Goal: Task Accomplishment & Management: Manage account settings

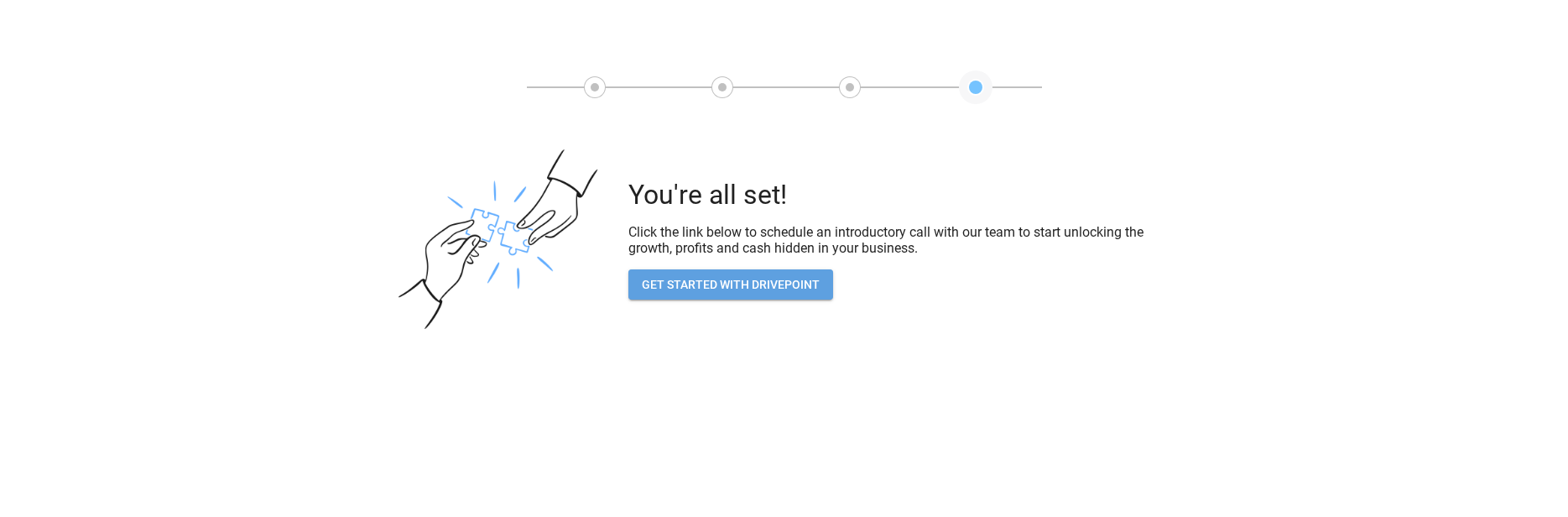
click at [767, 272] on button "GET STARTED WITH DRIVEPOINT" at bounding box center [731, 285] width 205 height 31
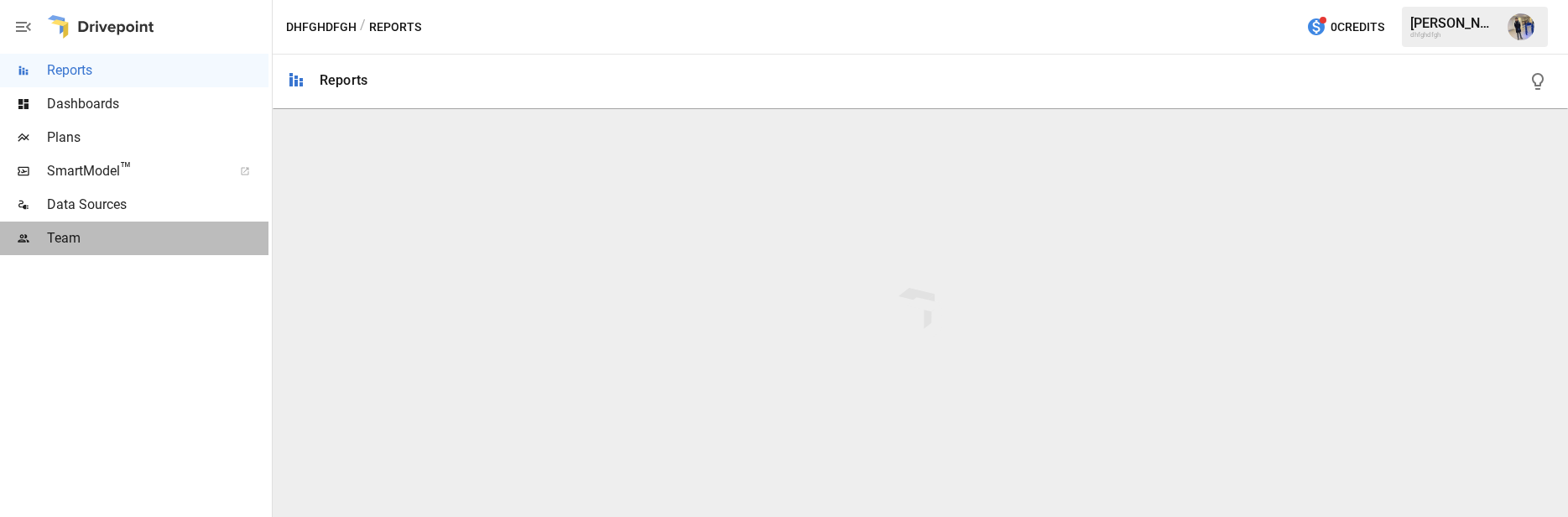
click at [127, 244] on span "Team" at bounding box center [158, 238] width 222 height 21
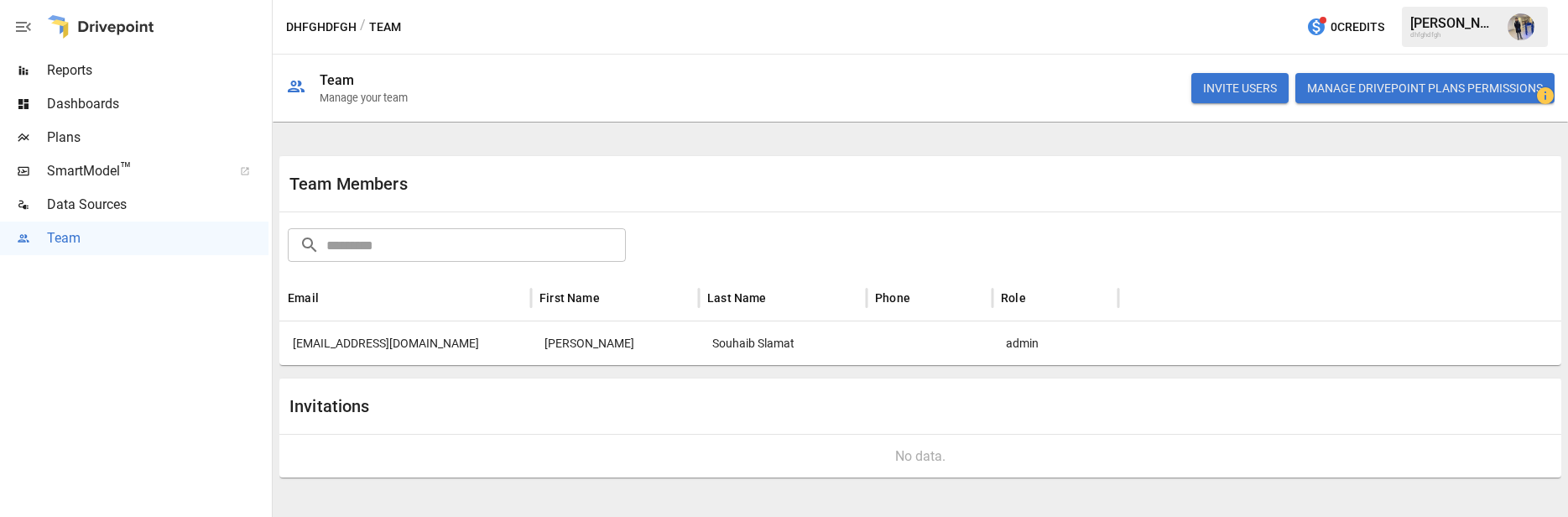
click at [432, 337] on div "[EMAIL_ADDRESS][DOMAIN_NAME]" at bounding box center [406, 343] width 252 height 44
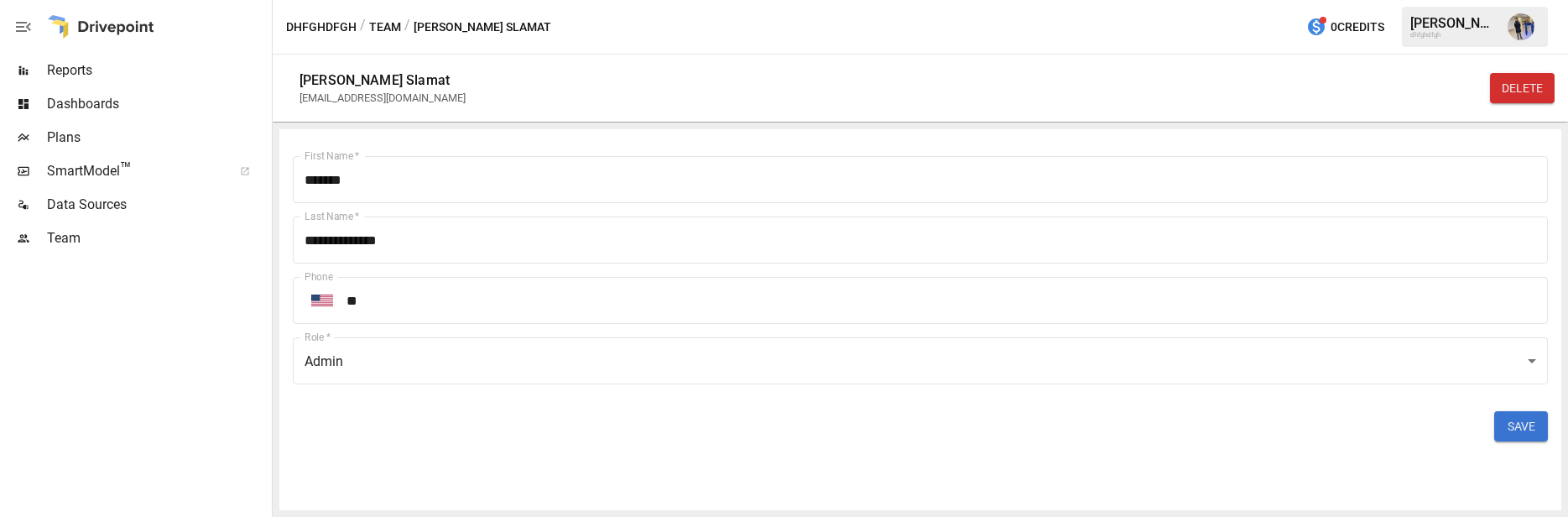
click at [1534, 429] on button "SAVE" at bounding box center [1522, 426] width 54 height 30
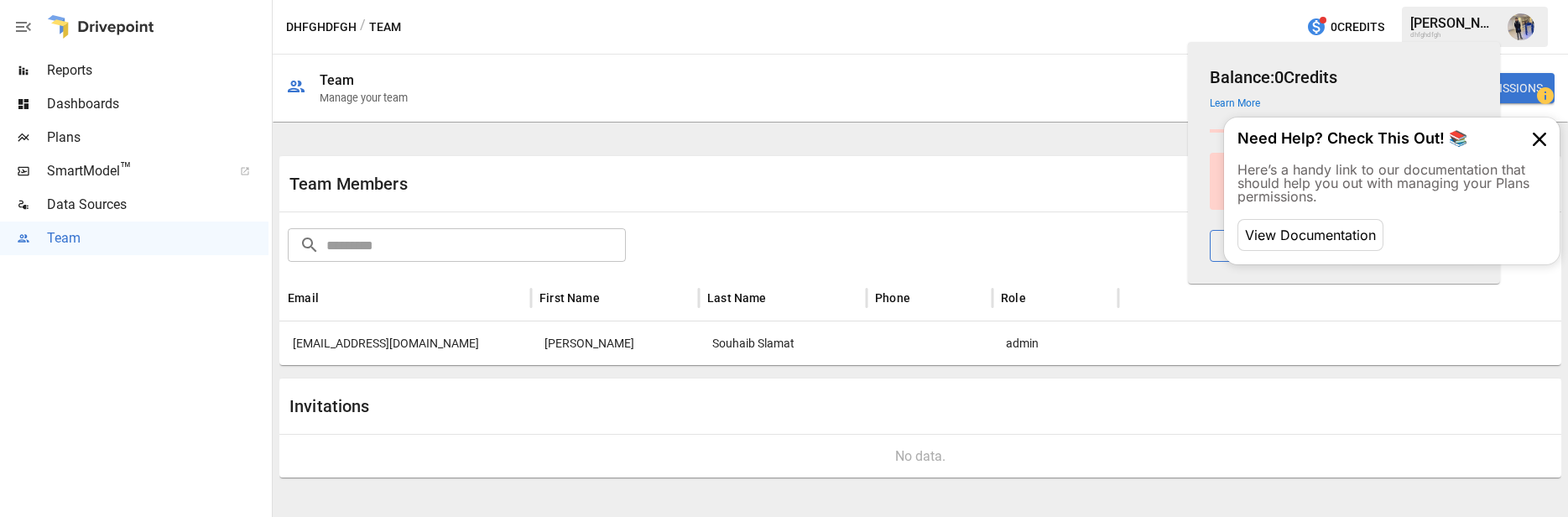
drag, startPoint x: 1097, startPoint y: 131, endPoint x: 1196, endPoint y: 72, distance: 115.2
click at [1100, 131] on div "Team Members ​ ​ Email First Name Last Name Phone Role [EMAIL_ADDRESS][DOMAIN_N…" at bounding box center [920, 317] width 1282 height 375
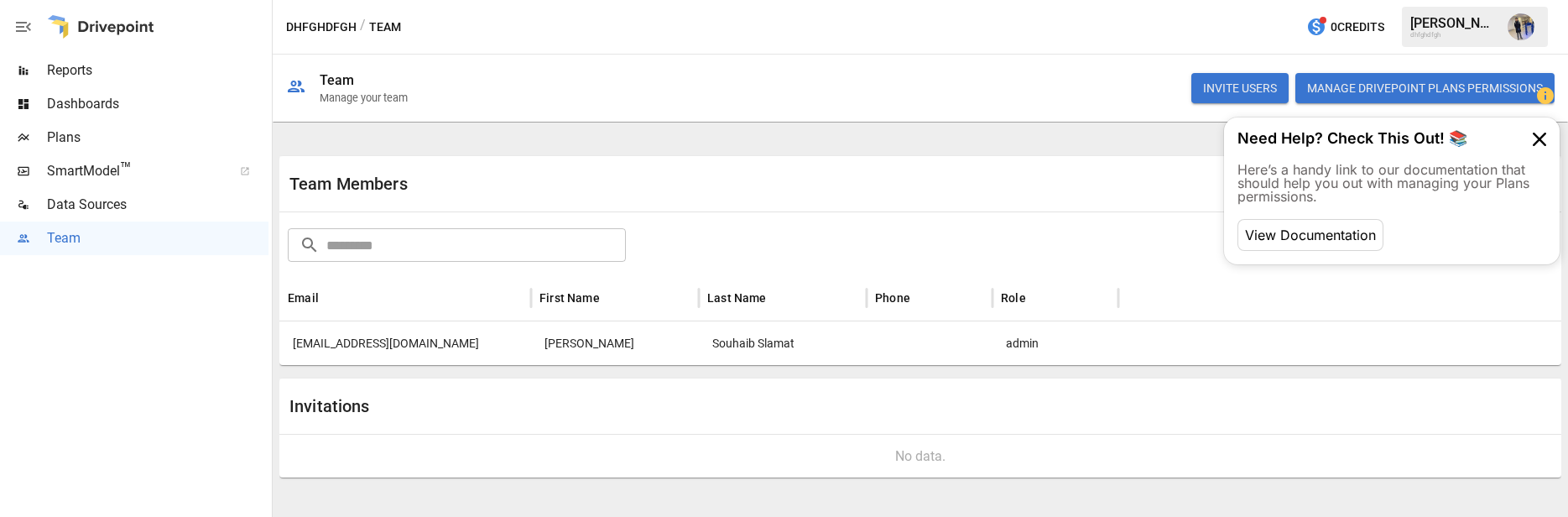
click at [1242, 77] on button "INVITE USERS" at bounding box center [1240, 88] width 97 height 30
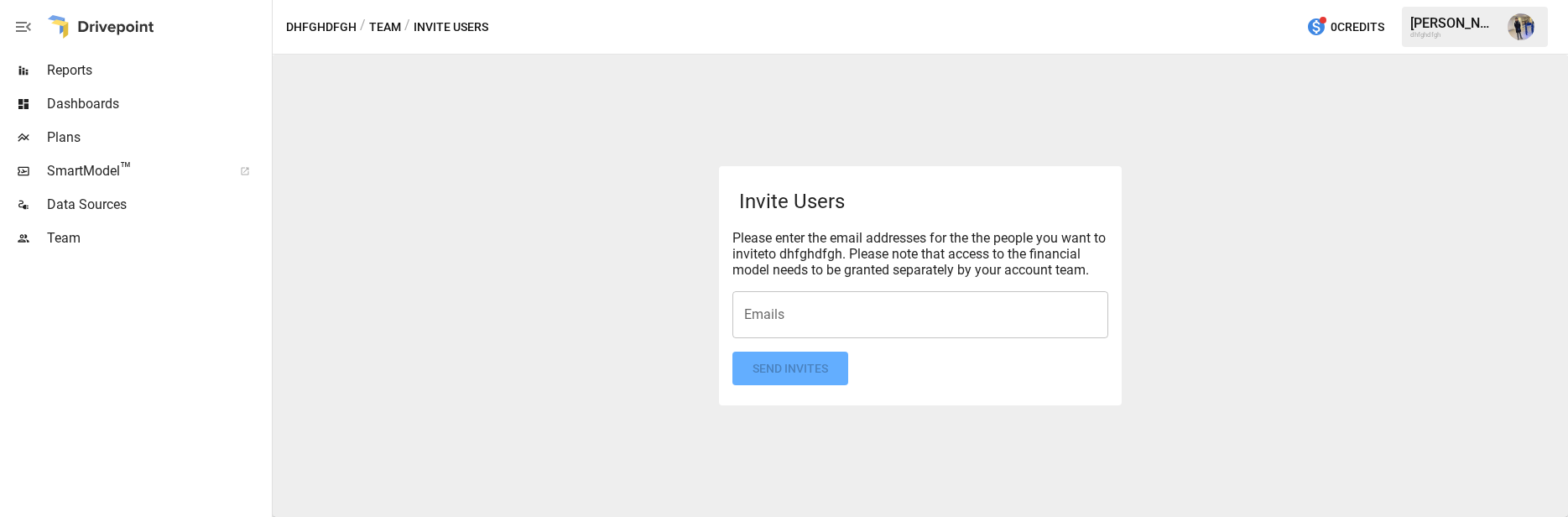
click at [791, 312] on input "Emails" at bounding box center [920, 314] width 361 height 32
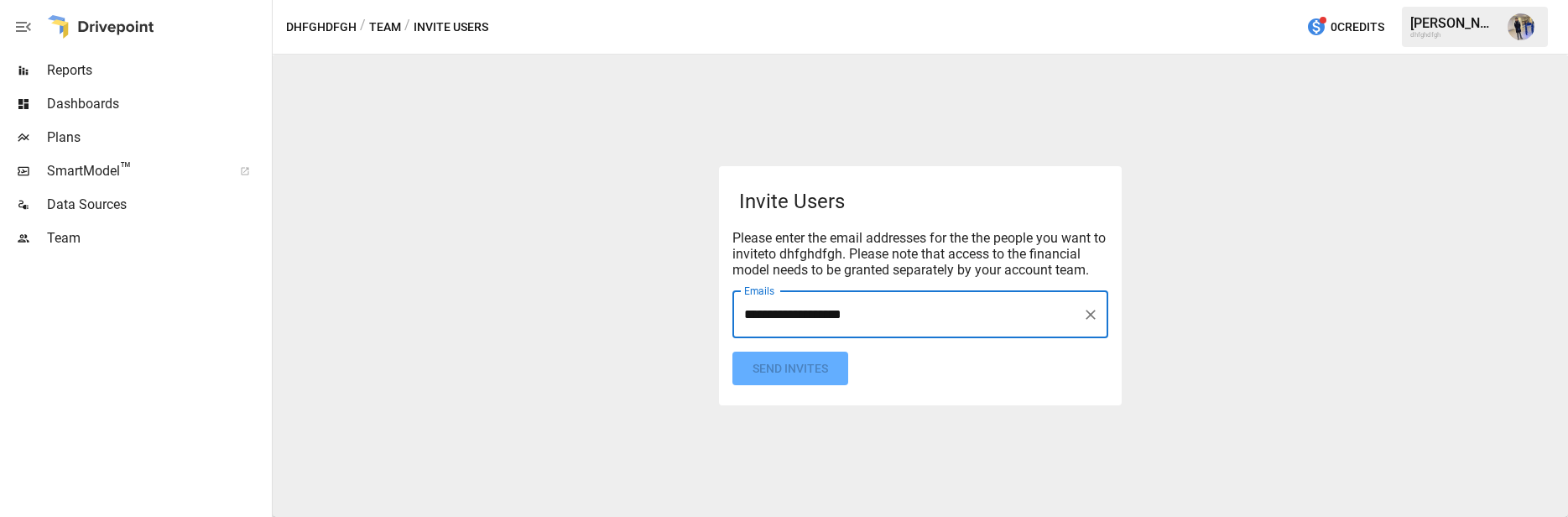
type input "**********"
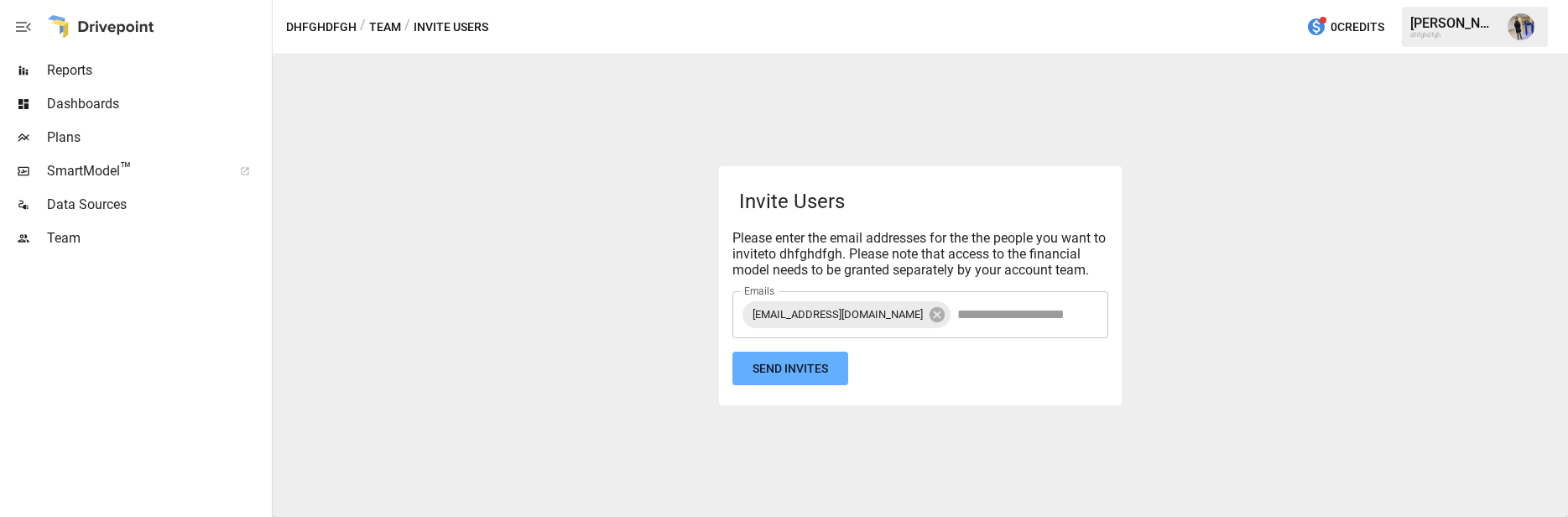
click at [767, 358] on form "Invite Users Please enter the email addresses for the the people you want to in…" at bounding box center [920, 287] width 376 height 200
click at [809, 373] on button "Send Invites" at bounding box center [791, 369] width 116 height 35
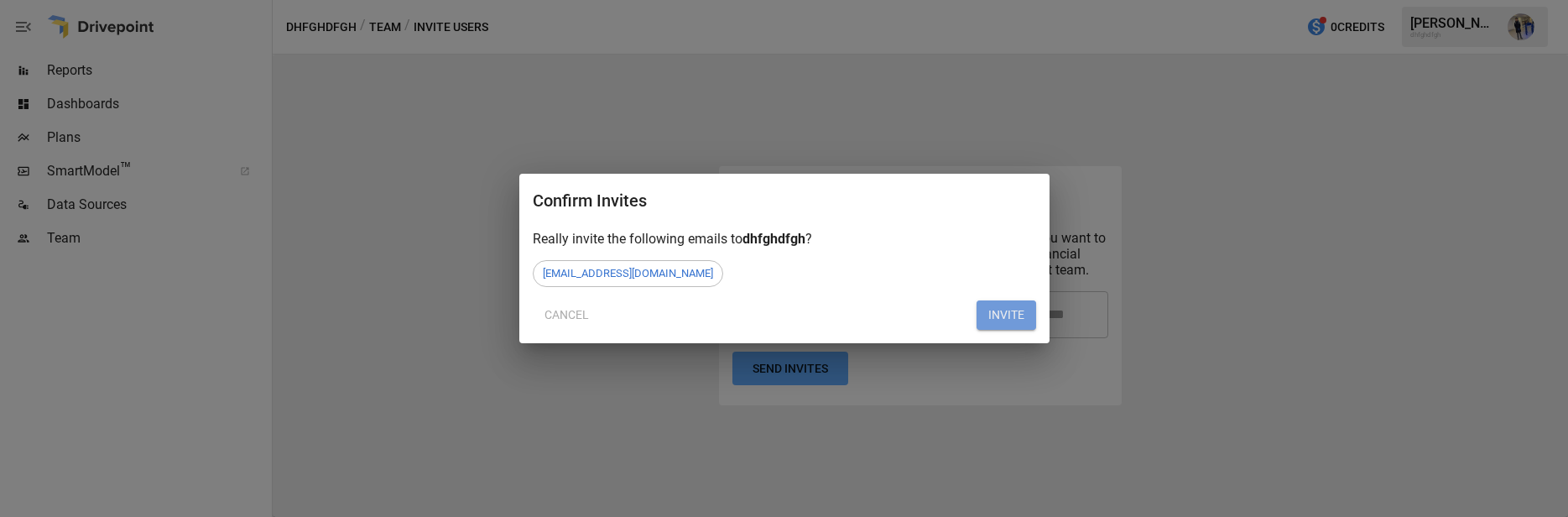
click at [1019, 311] on button "INVITE" at bounding box center [1006, 315] width 60 height 30
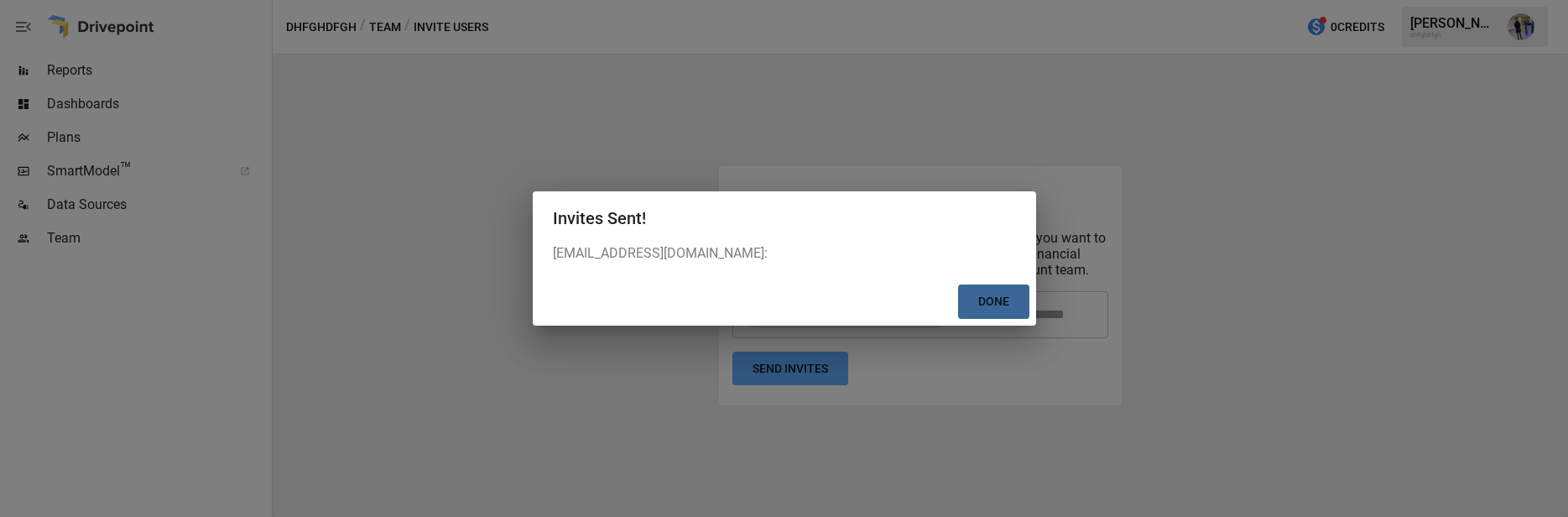
click at [989, 309] on button "Done" at bounding box center [994, 301] width 71 height 35
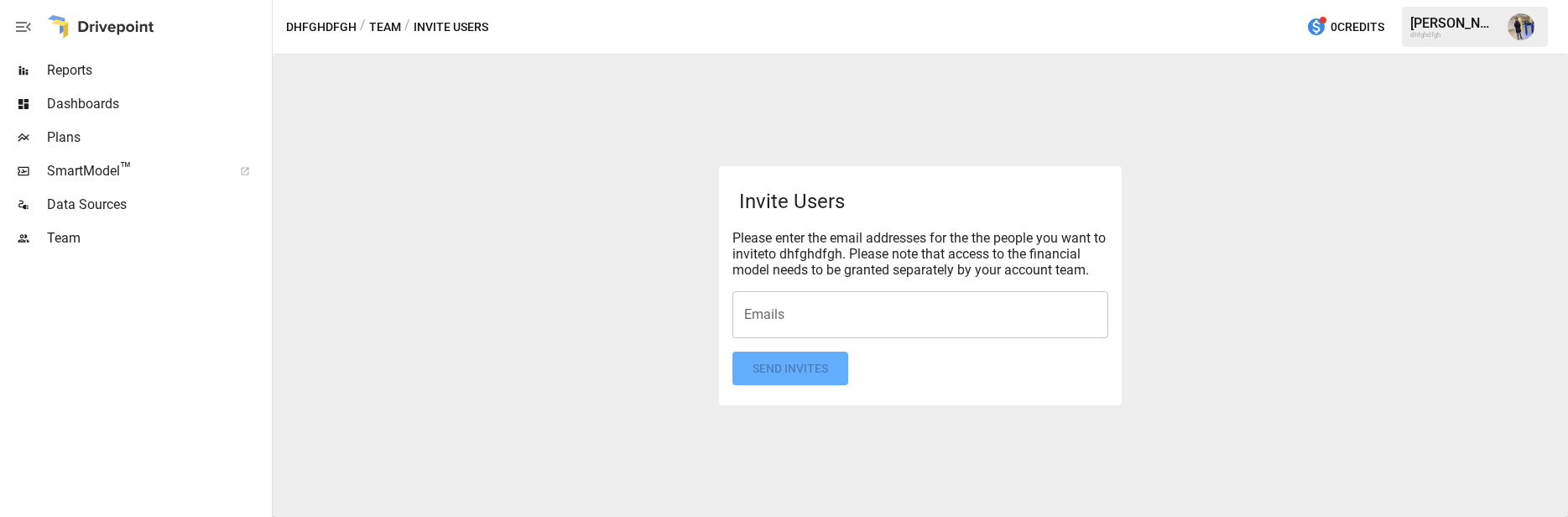
click at [885, 298] on div "Emails" at bounding box center [920, 314] width 376 height 47
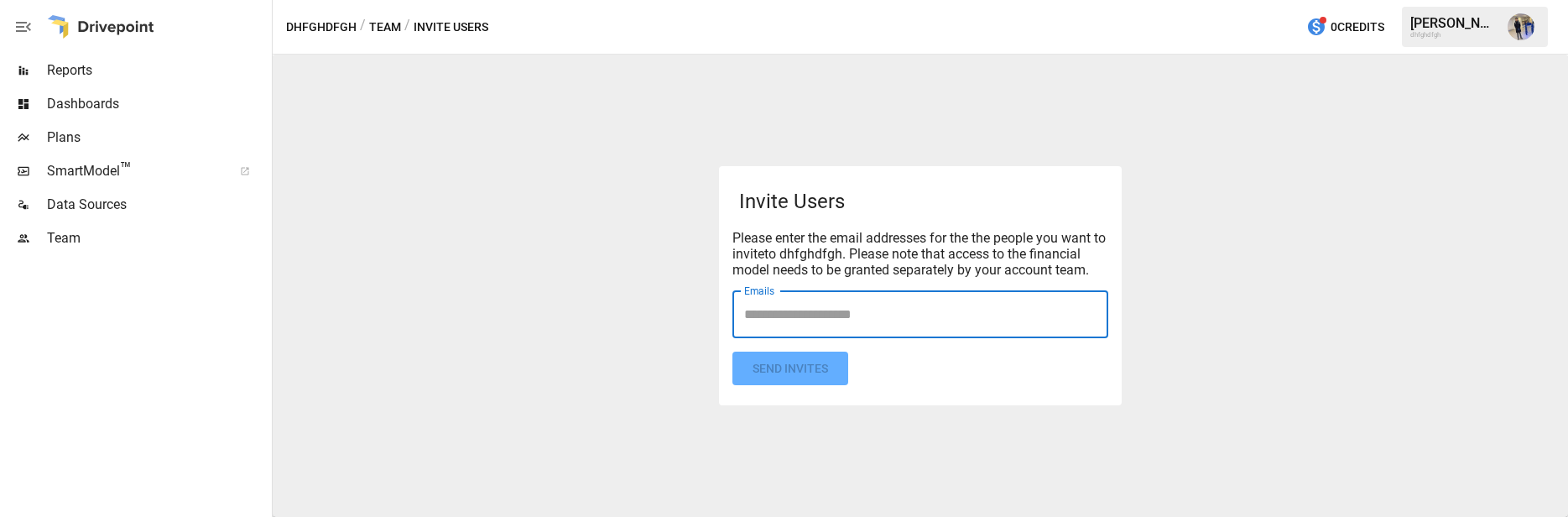
click at [886, 311] on input "Emails" at bounding box center [920, 314] width 361 height 32
click at [820, 300] on input "Emails" at bounding box center [920, 314] width 361 height 32
click at [816, 301] on input "Emails" at bounding box center [920, 314] width 361 height 32
click at [815, 310] on input "Emails" at bounding box center [920, 314] width 361 height 32
click at [818, 316] on input "Emails" at bounding box center [920, 314] width 361 height 32
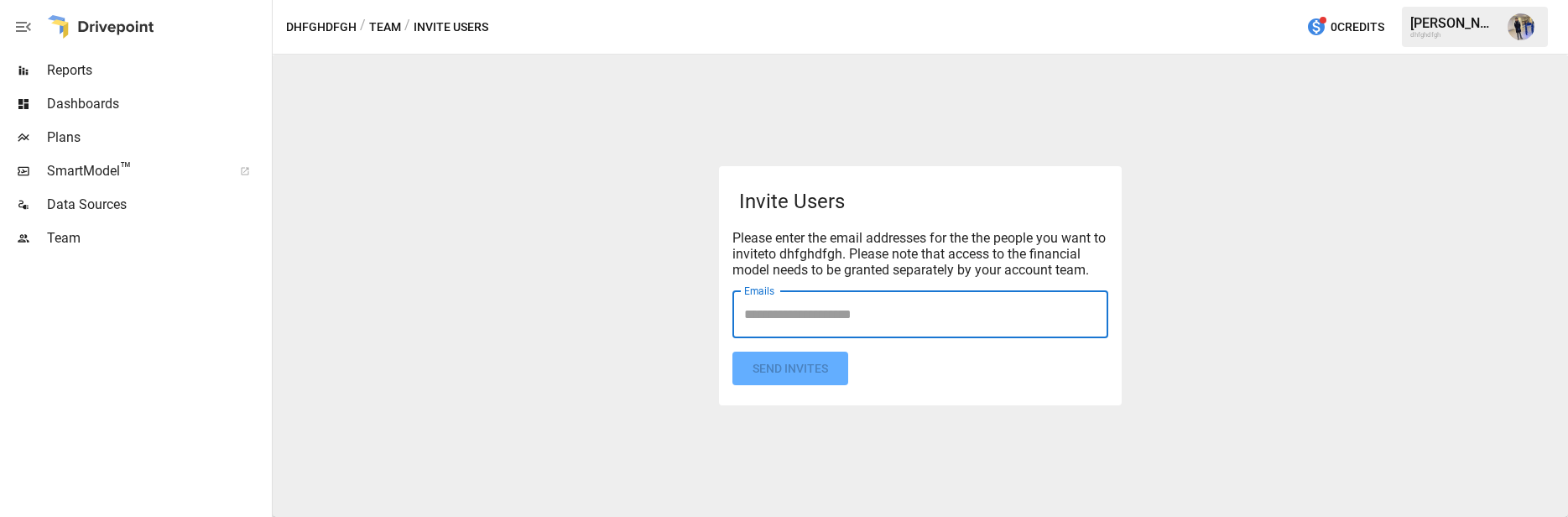
click at [90, 246] on span "Team" at bounding box center [158, 238] width 222 height 21
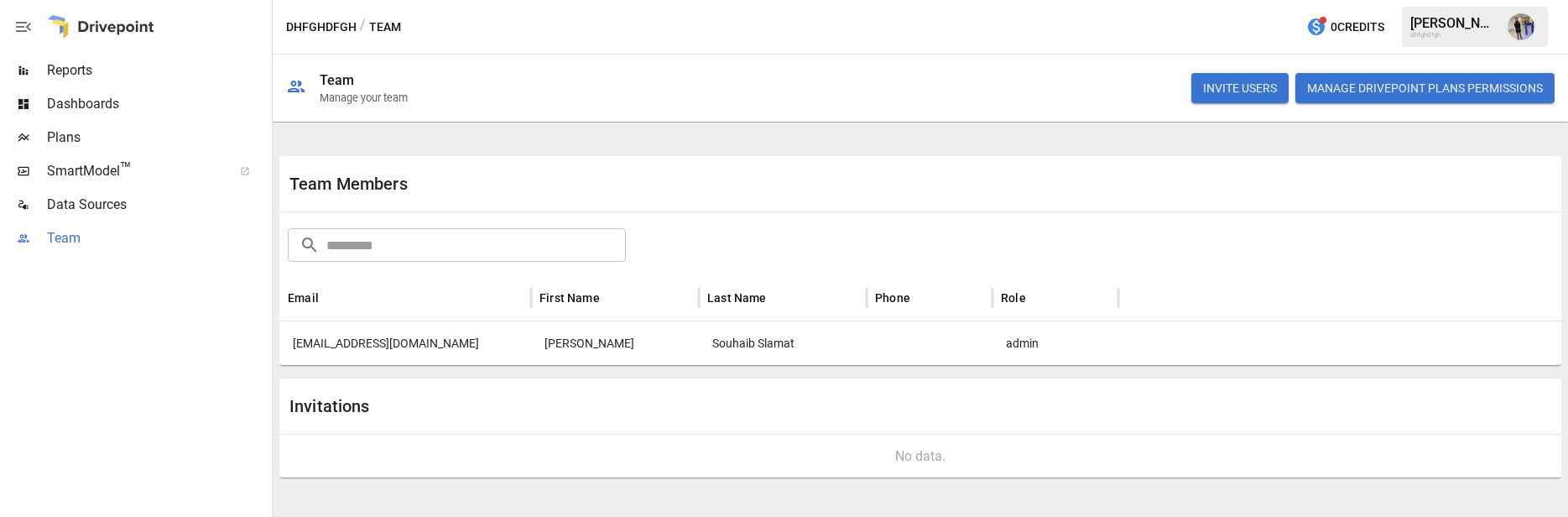
click at [90, 246] on span "Team" at bounding box center [158, 238] width 222 height 21
click at [591, 354] on div "[PERSON_NAME]" at bounding box center [616, 343] width 168 height 44
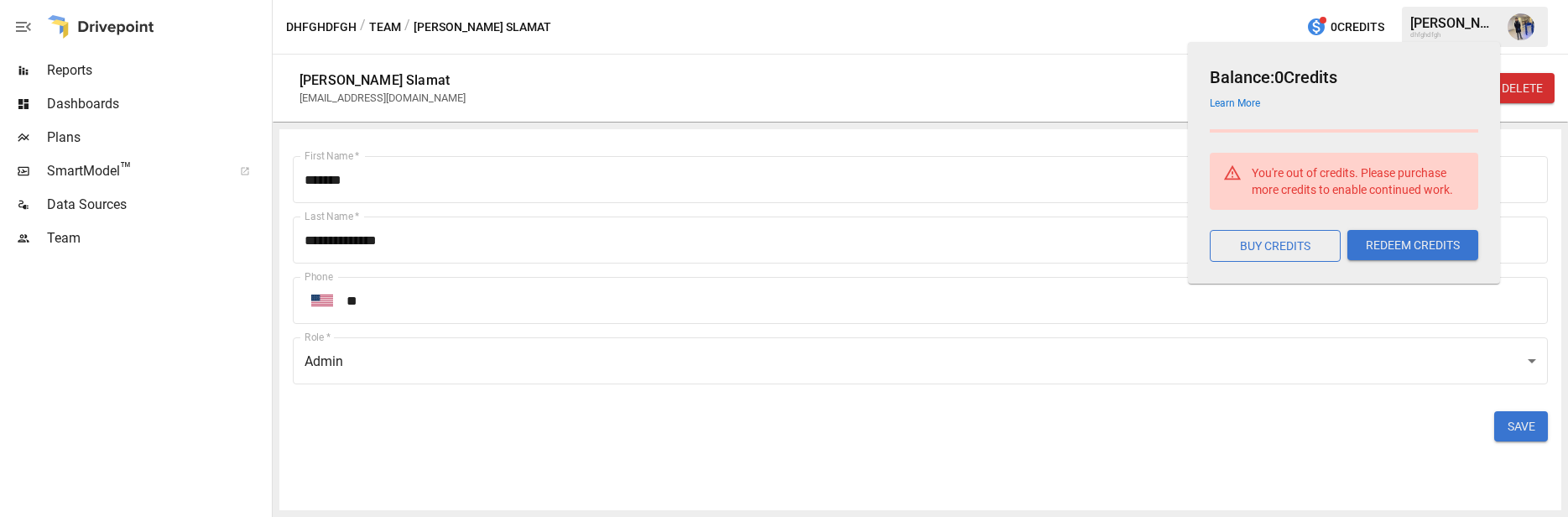
click at [1363, 35] on span "0 Credits" at bounding box center [1358, 27] width 54 height 21
click at [1323, 18] on icon "button" at bounding box center [1316, 27] width 21 height 21
click at [1478, 16] on div "[PERSON_NAME]" at bounding box center [1455, 23] width 88 height 16
